Goal: Browse casually: Explore the website without a specific task or goal

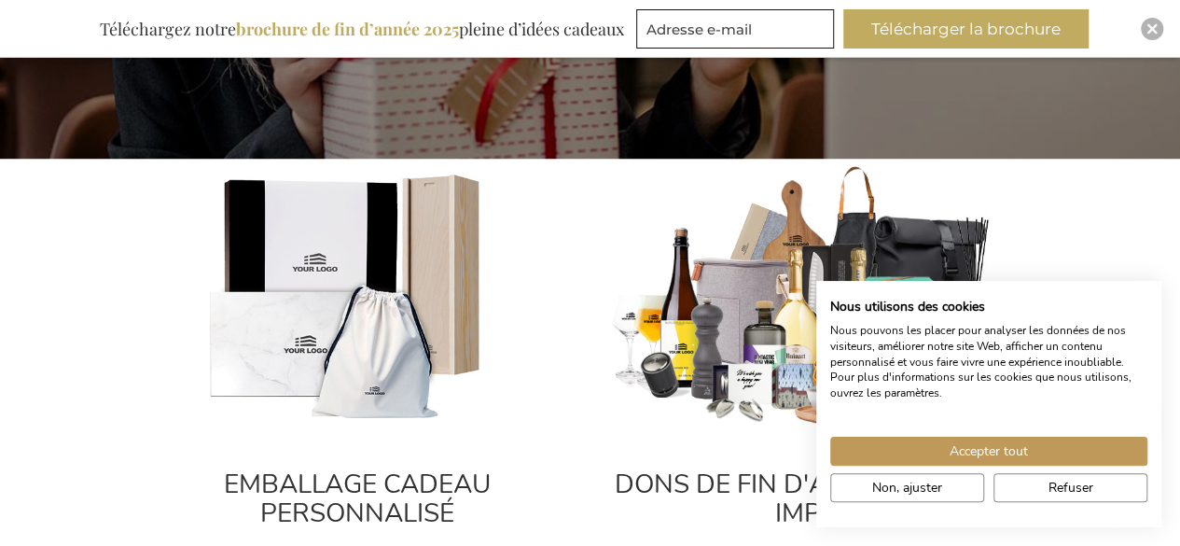
scroll to position [653, 0]
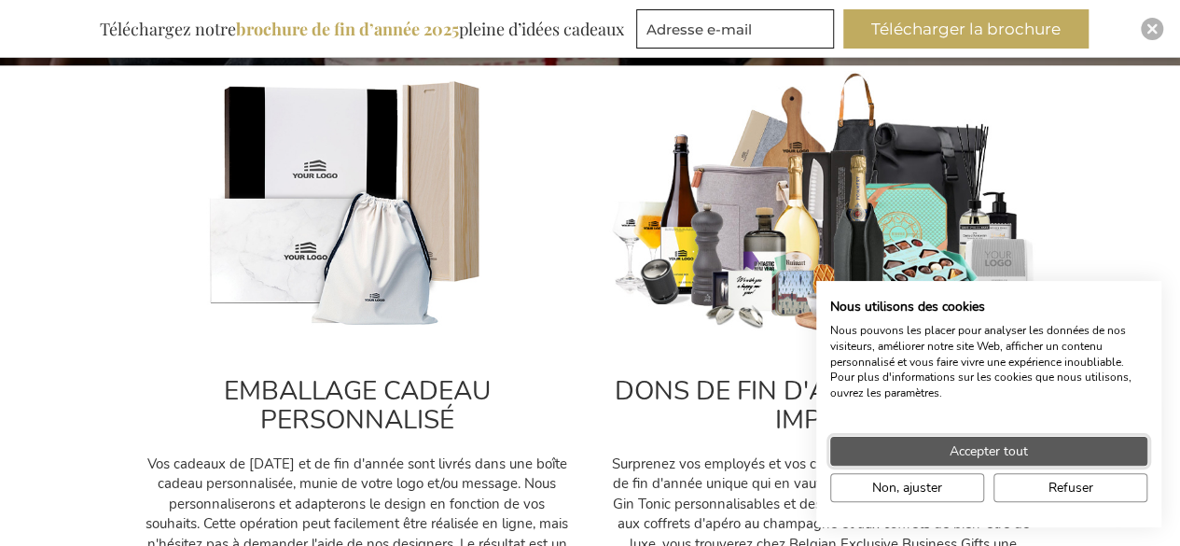
click at [1033, 440] on button "Accepter tout" at bounding box center [988, 450] width 317 height 29
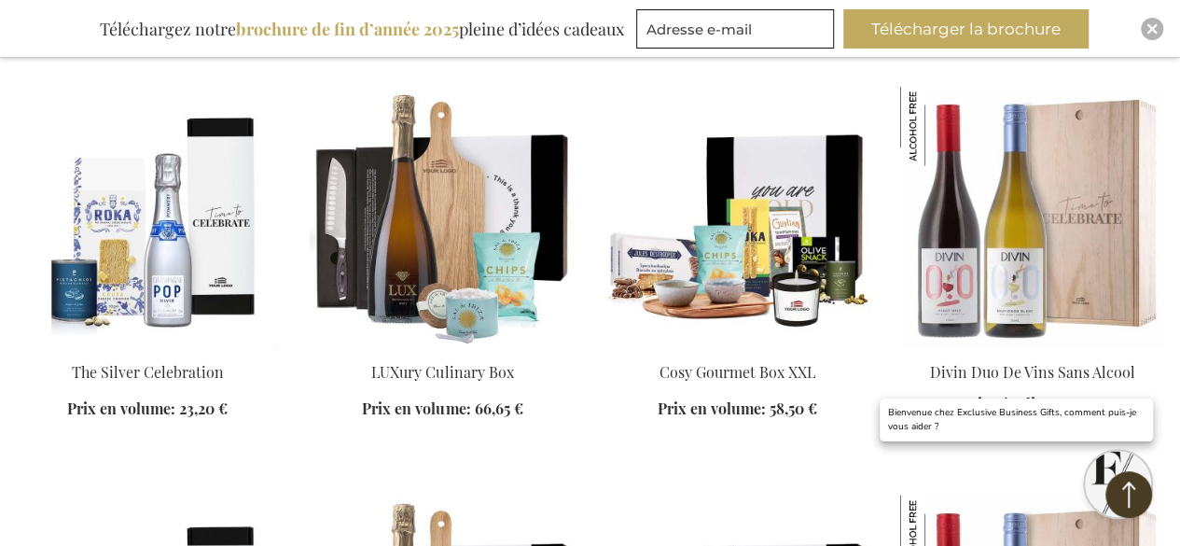
scroll to position [2145, 0]
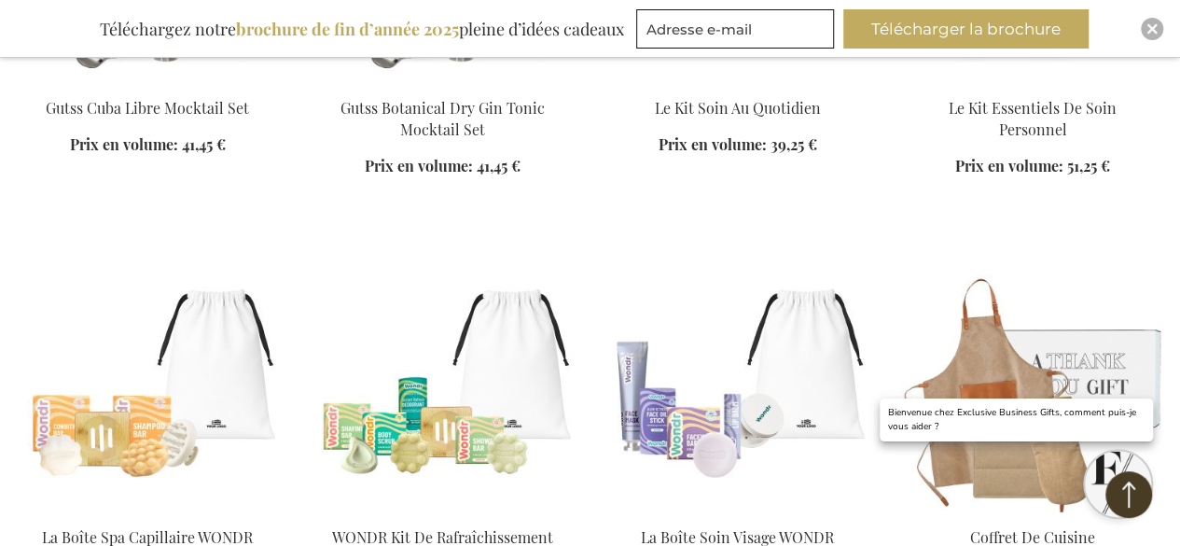
scroll to position [6341, 0]
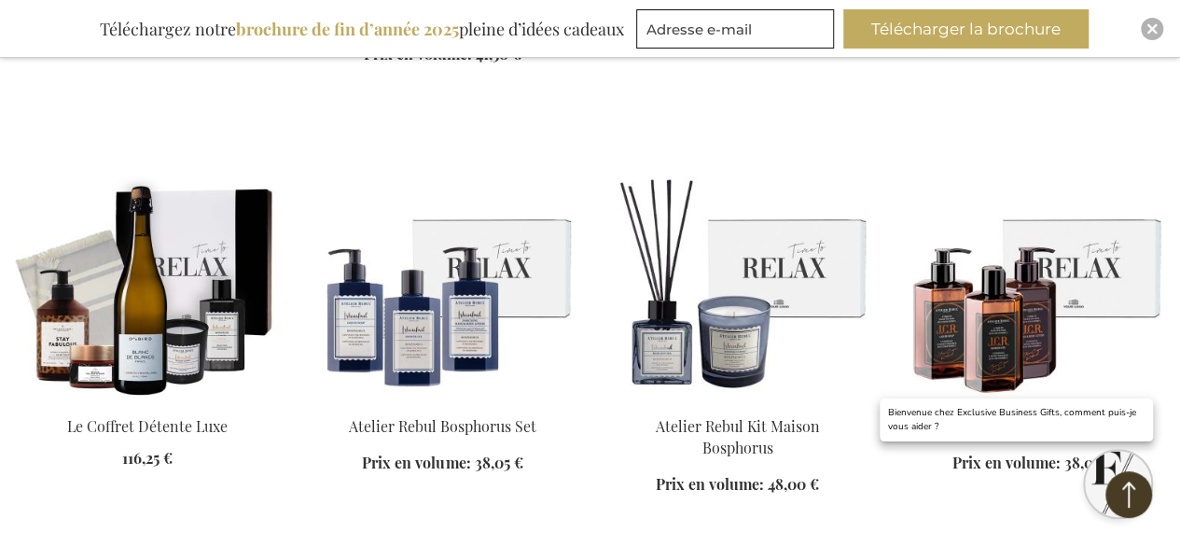
scroll to position [6807, 0]
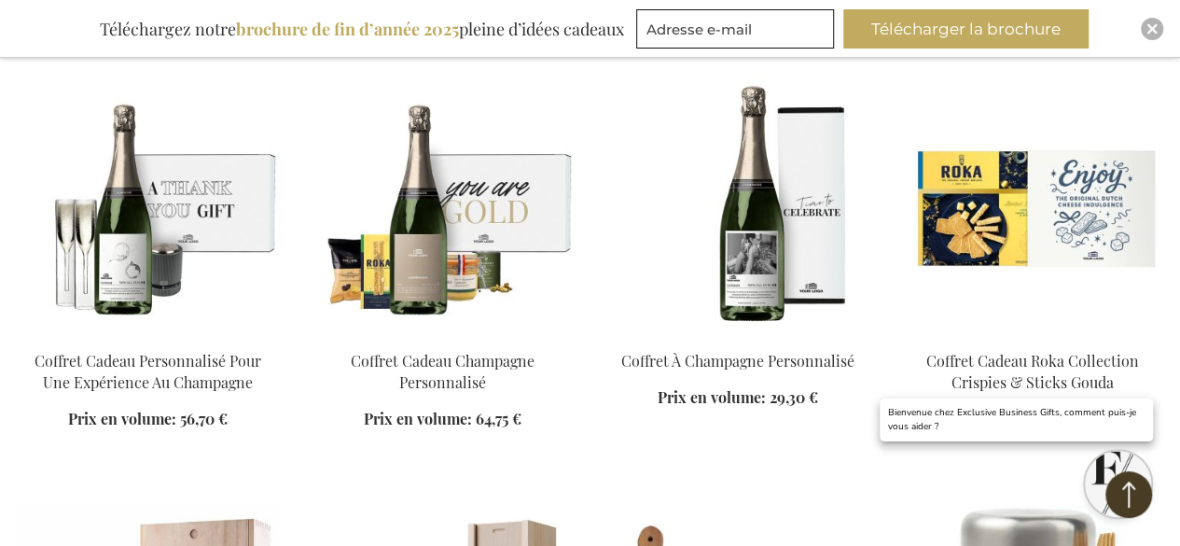
scroll to position [8206, 0]
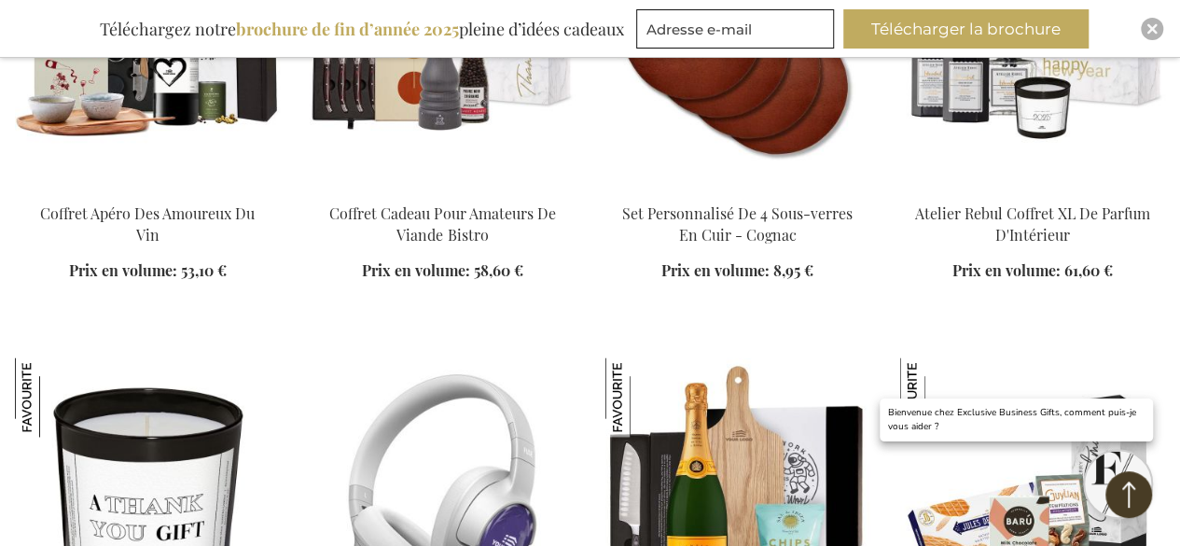
scroll to position [12392, 0]
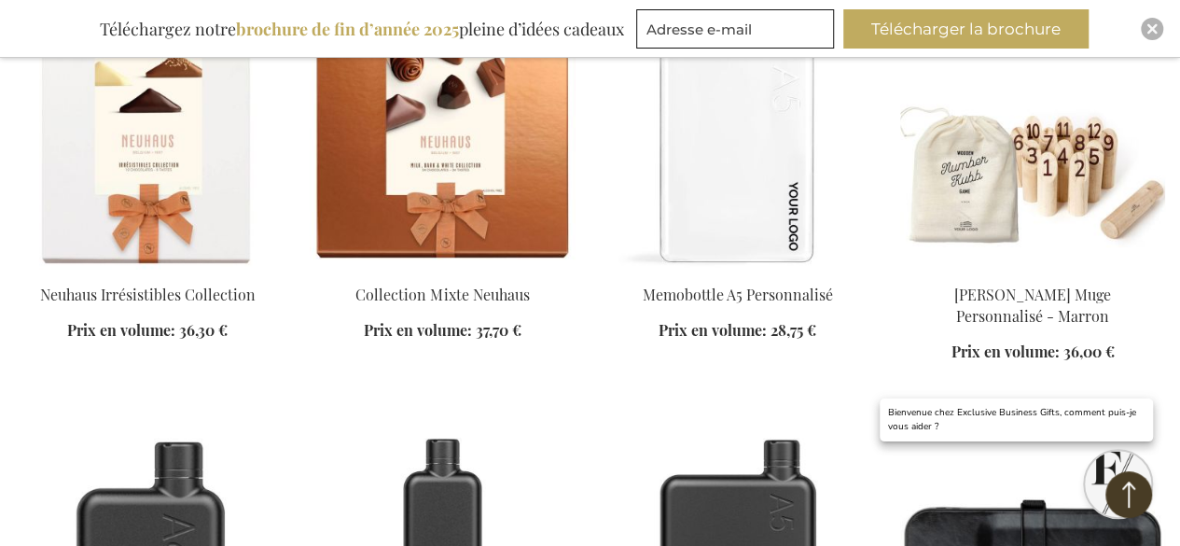
scroll to position [13604, 0]
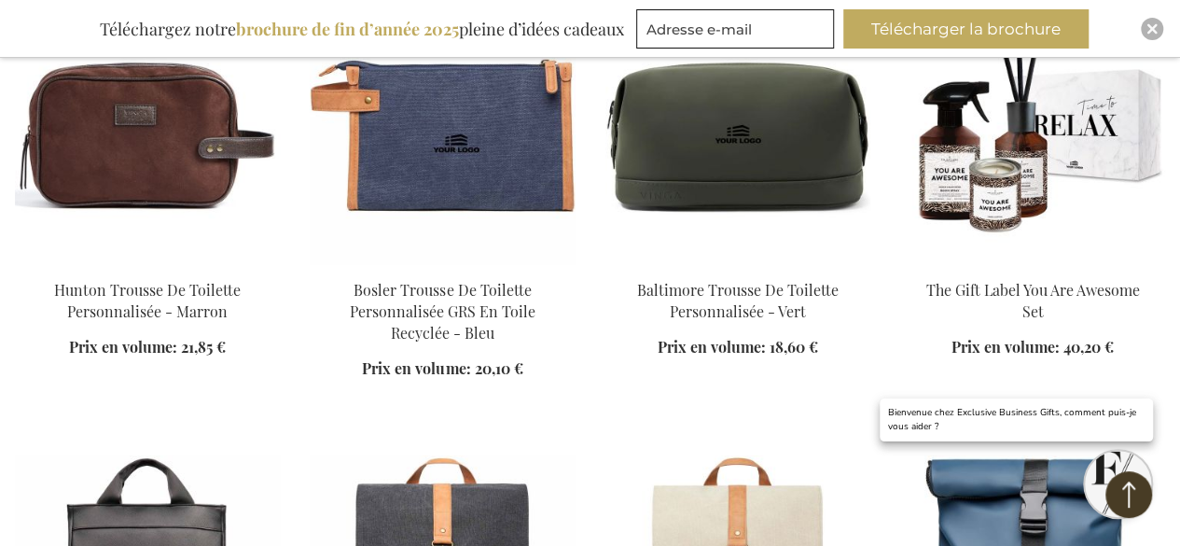
scroll to position [16494, 0]
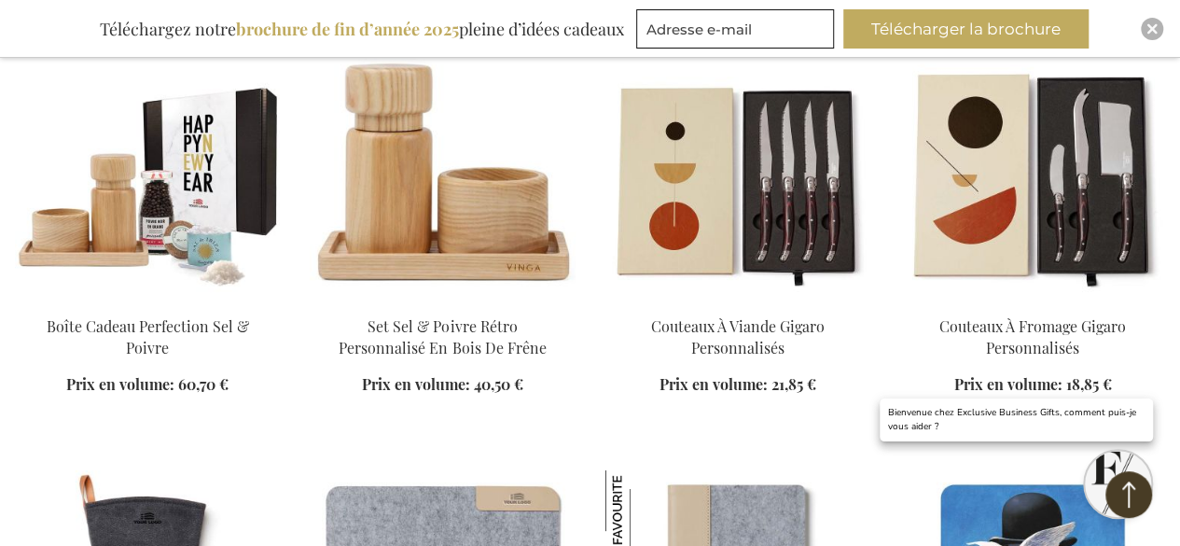
scroll to position [17449, 0]
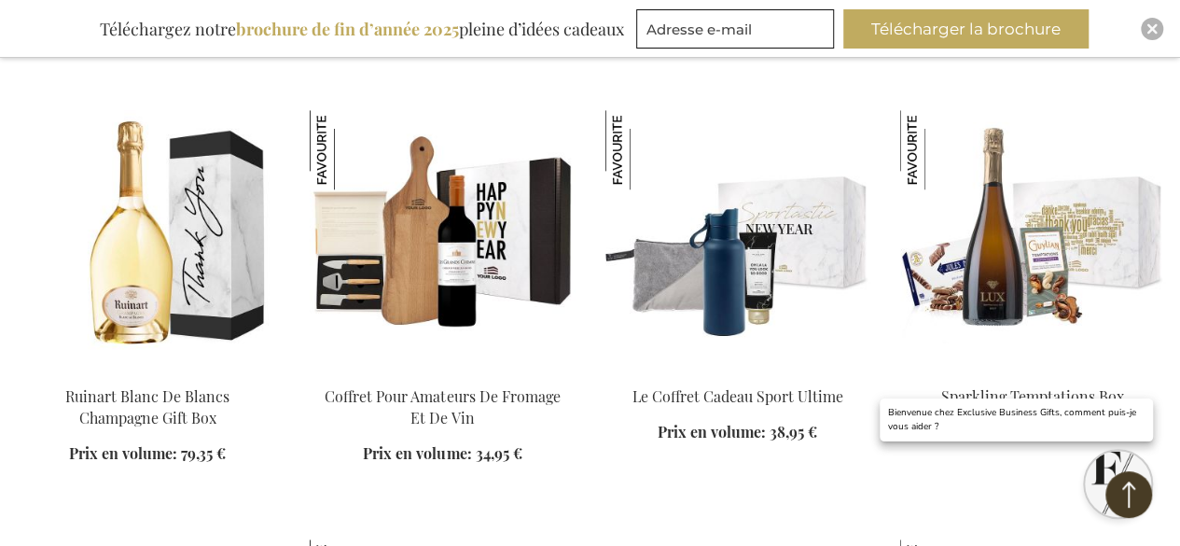
scroll to position [25469, 0]
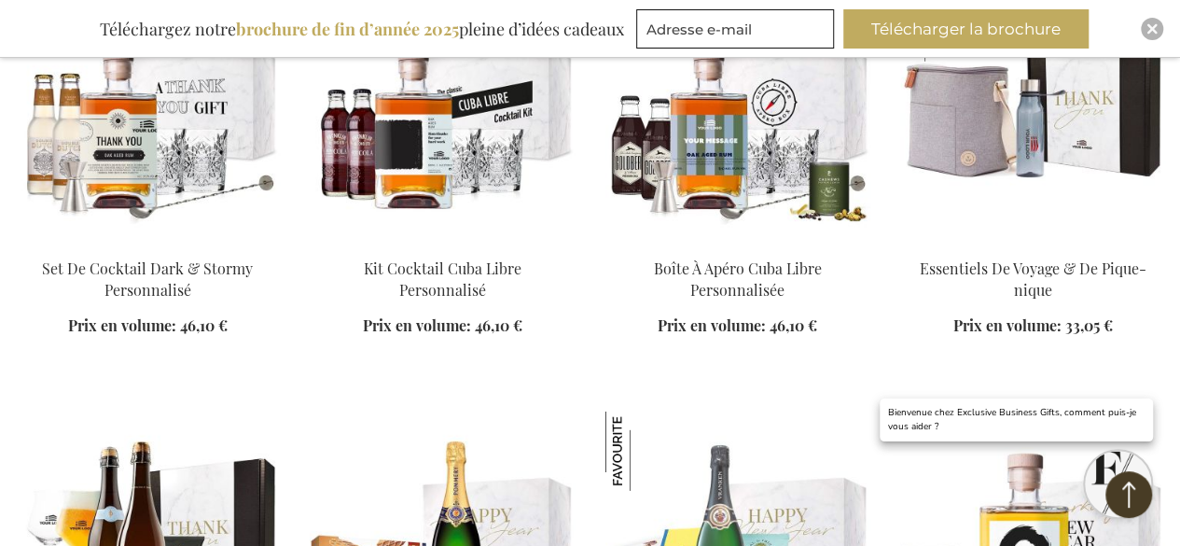
scroll to position [10075, 0]
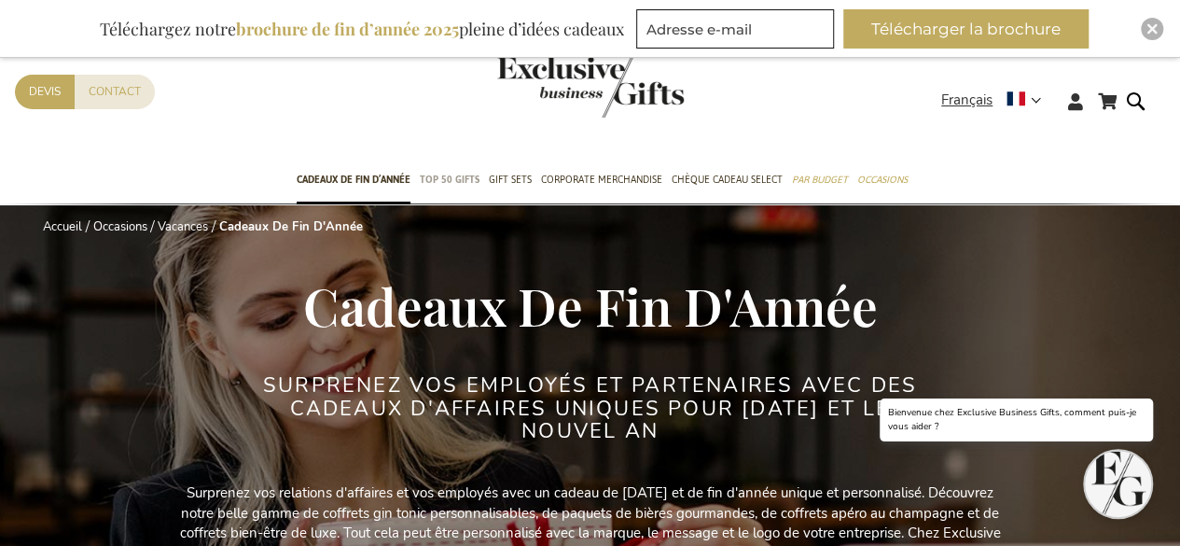
click at [444, 170] on span "TOP 50 Gifts" at bounding box center [450, 180] width 60 height 20
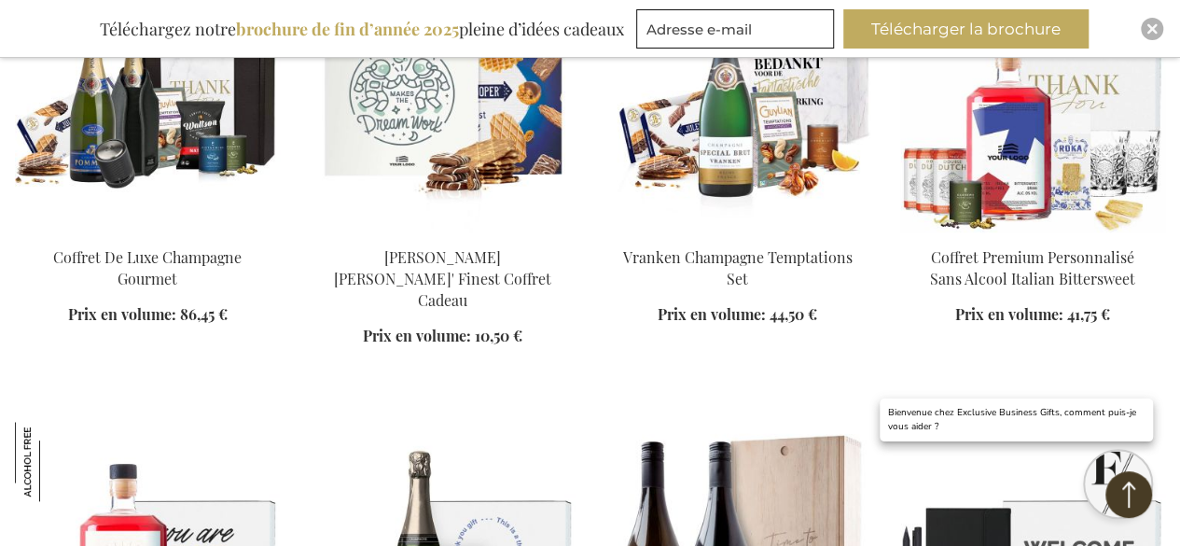
scroll to position [839, 0]
